Goal: Information Seeking & Learning: Learn about a topic

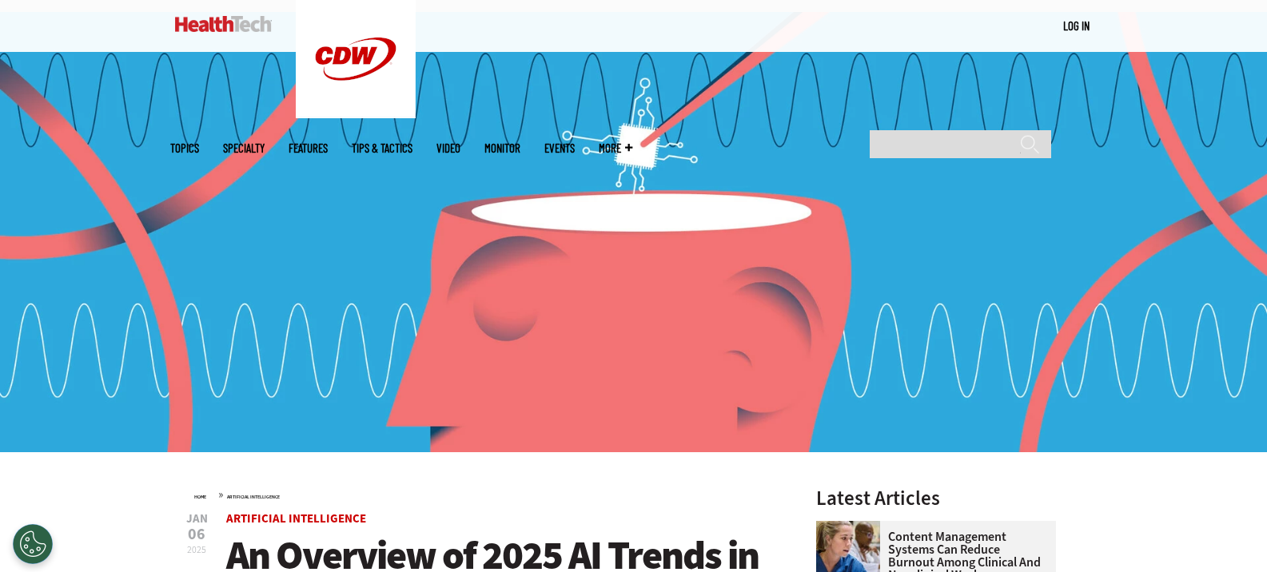
scroll to position [400, 0]
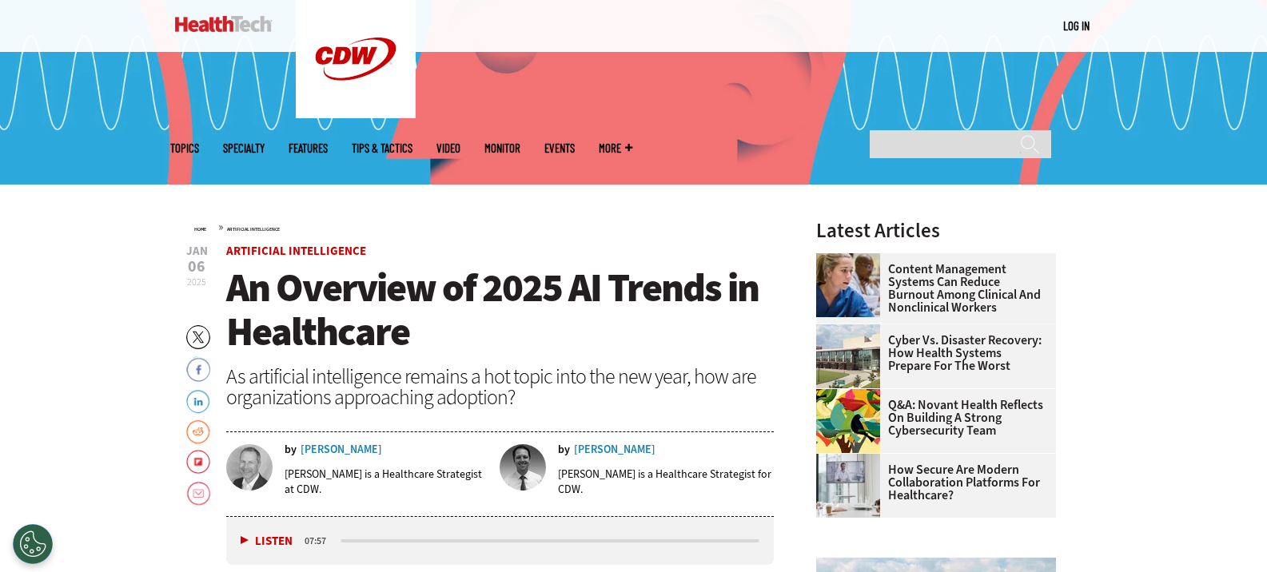
click at [197, 254] on span "Jan" at bounding box center [197, 251] width 22 height 12
click at [196, 276] on span "2025" at bounding box center [196, 282] width 19 height 13
copy span "[DATE]"
click at [556, 282] on span "An Overview of 2025 AI Trends in Healthcare" at bounding box center [492, 309] width 532 height 97
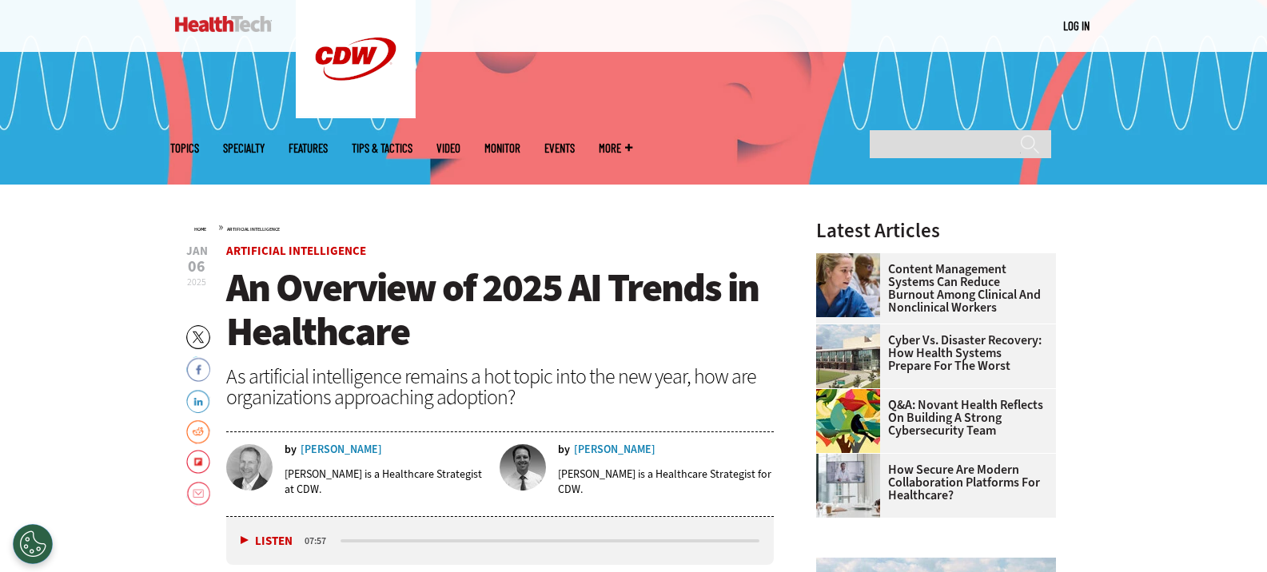
scroll to position [4090, 0]
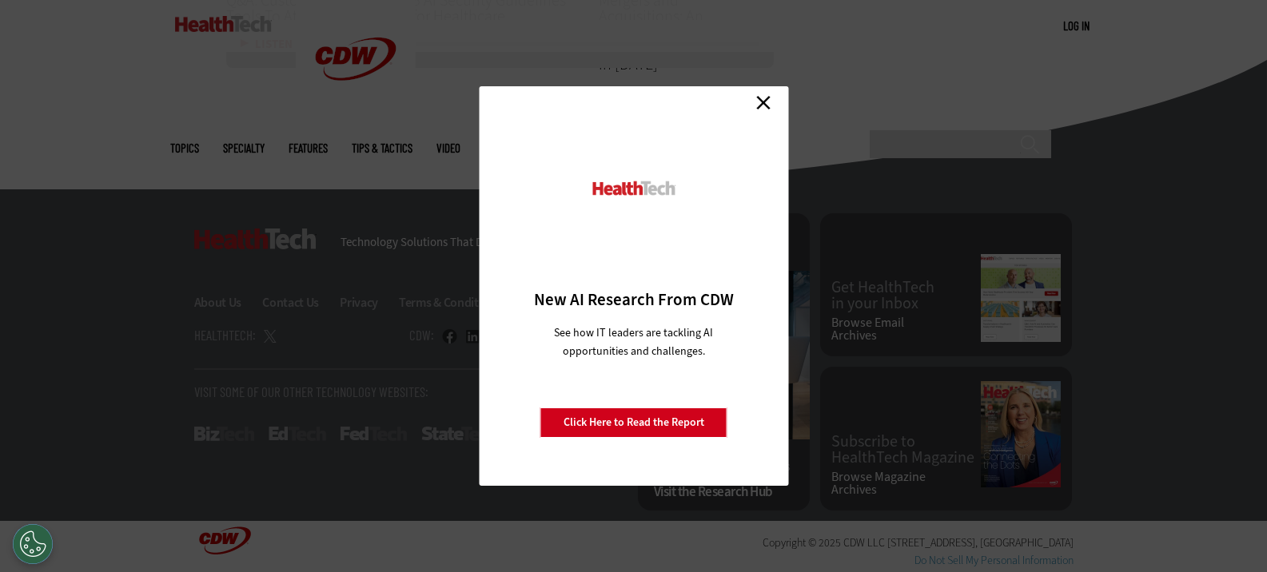
click at [755, 98] on link "Close" at bounding box center [764, 102] width 24 height 24
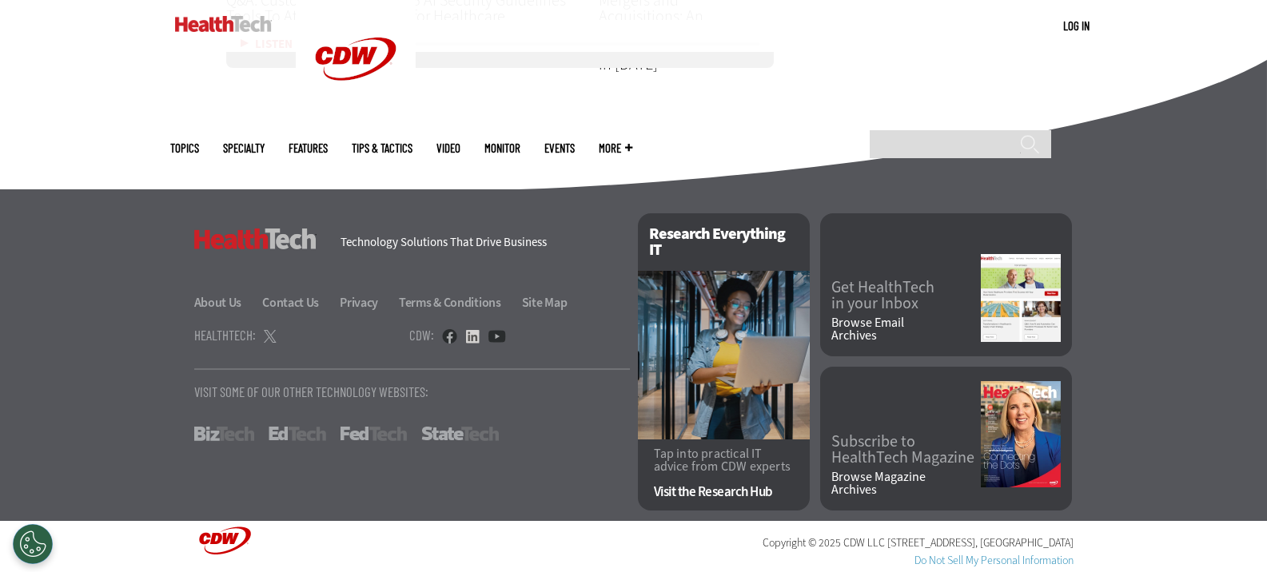
click at [473, 336] on link at bounding box center [472, 336] width 14 height 14
click at [448, 334] on link at bounding box center [449, 336] width 15 height 14
